Goal: Navigation & Orientation: Go to known website

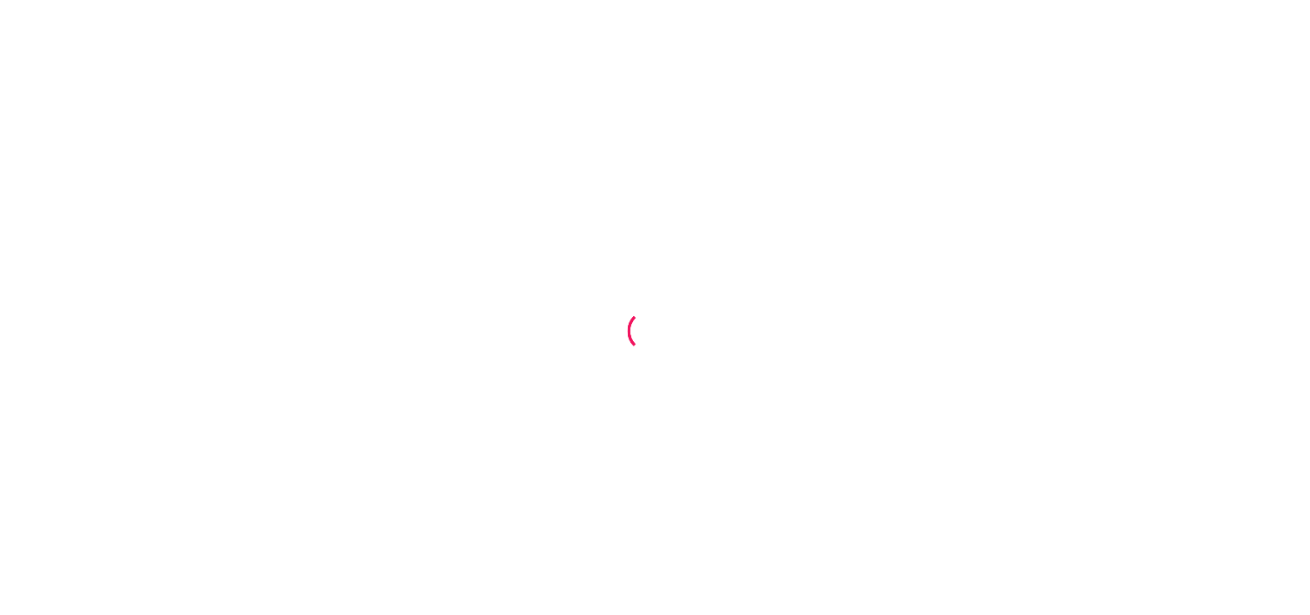
click at [307, 45] on div at bounding box center [655, 307] width 1310 height 615
